Goal: Find specific page/section: Find specific page/section

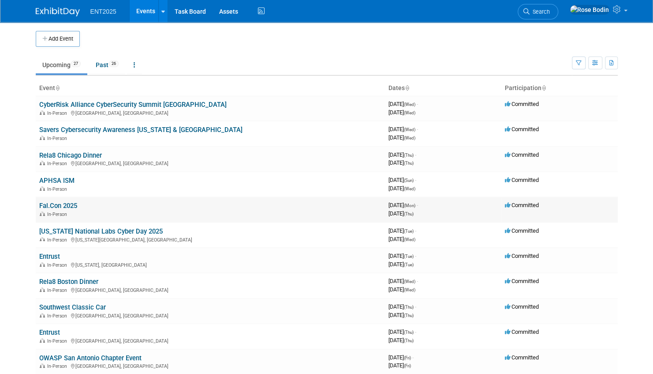
click at [73, 203] on link "Fal.Con 2025" at bounding box center [58, 206] width 38 height 8
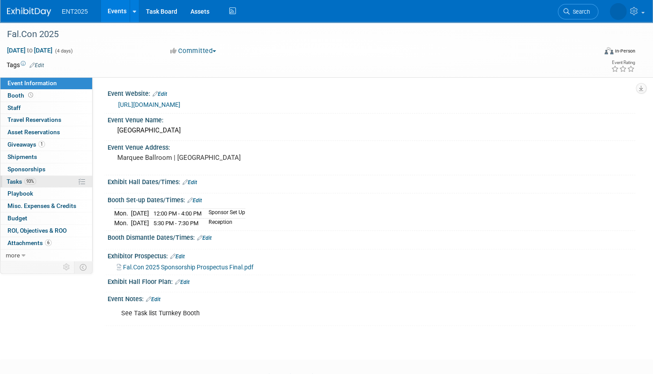
click at [67, 181] on link "93% Tasks 93%" at bounding box center [46, 182] width 92 height 12
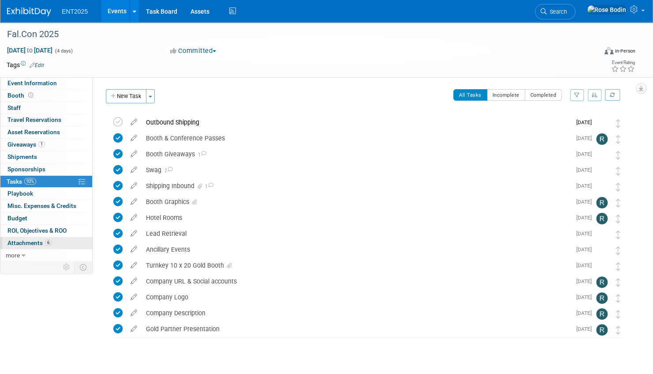
click at [64, 240] on link "6 Attachments 6" at bounding box center [46, 243] width 92 height 12
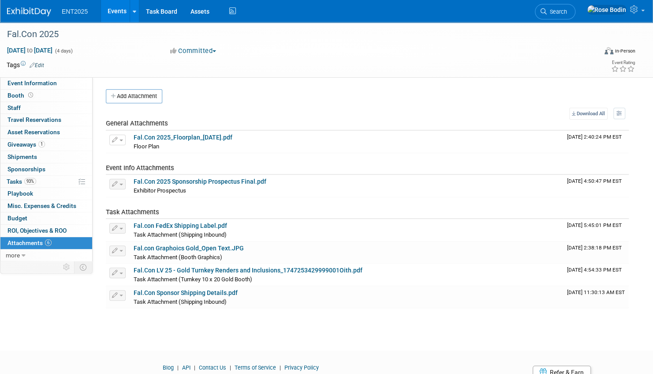
click at [118, 8] on link "Events" at bounding box center [117, 11] width 32 height 22
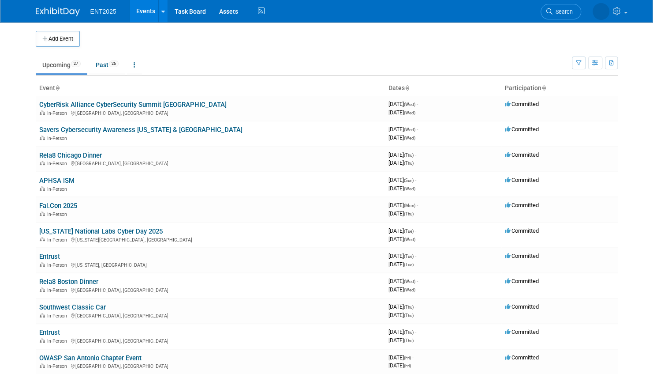
click at [255, 52] on td "Upcoming 27 Past 26 All Events 53 Past and Upcoming Grouped Annually Events gro…" at bounding box center [304, 61] width 536 height 29
